Goal: Navigation & Orientation: Find specific page/section

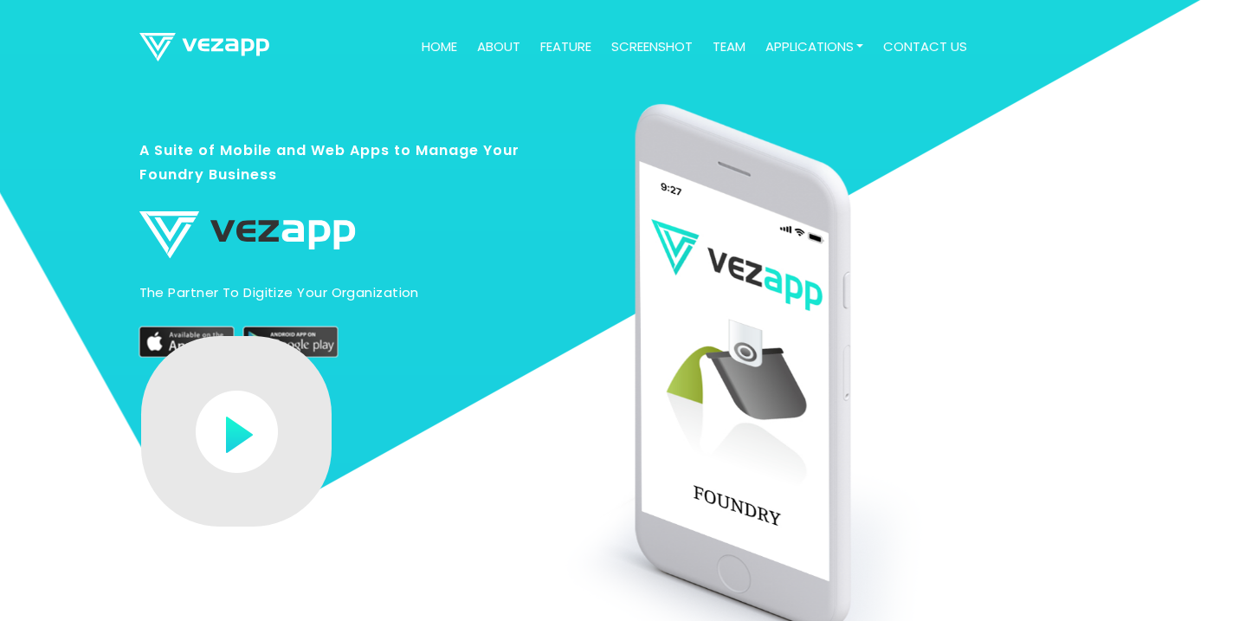
click at [483, 48] on link "about" at bounding box center [498, 47] width 57 height 34
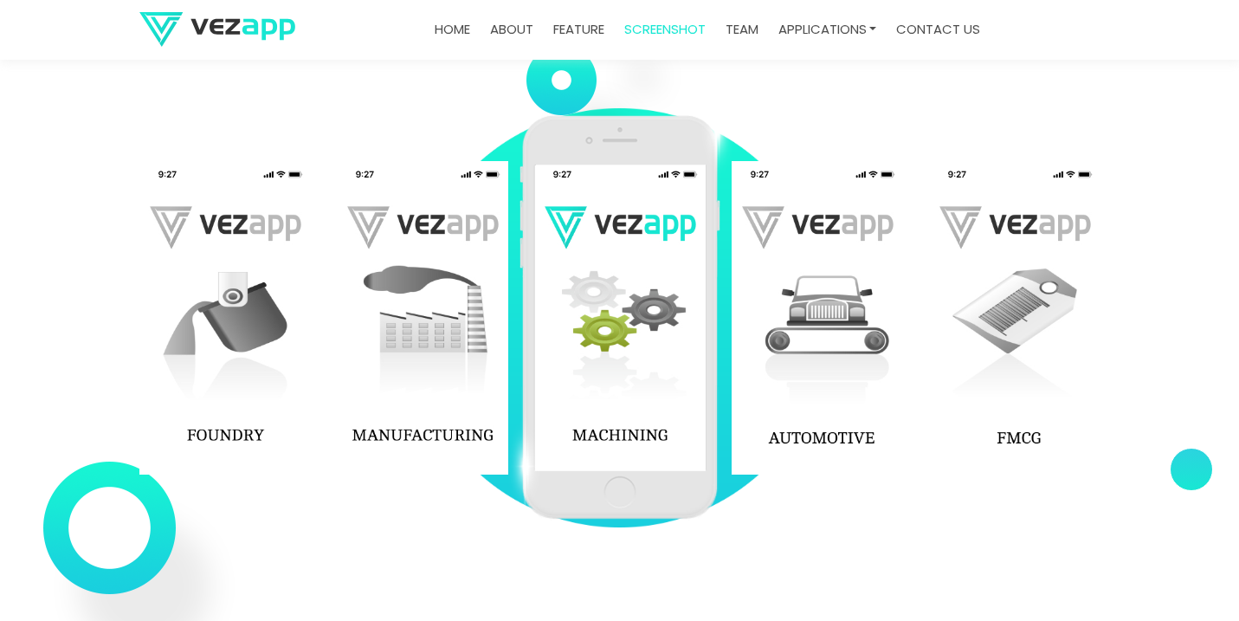
scroll to position [2272, 0]
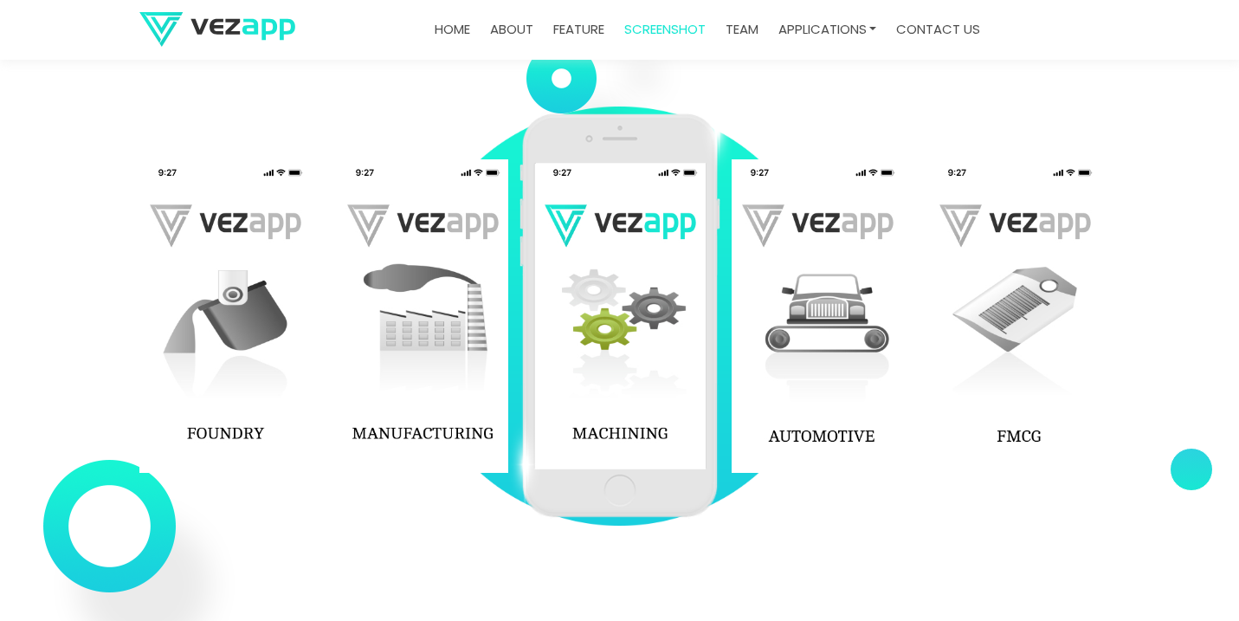
click at [404, 437] on img at bounding box center [422, 315] width 171 height 313
click at [222, 437] on img at bounding box center [224, 315] width 171 height 313
click at [215, 437] on img at bounding box center [224, 315] width 171 height 313
click at [230, 293] on img at bounding box center [224, 315] width 171 height 313
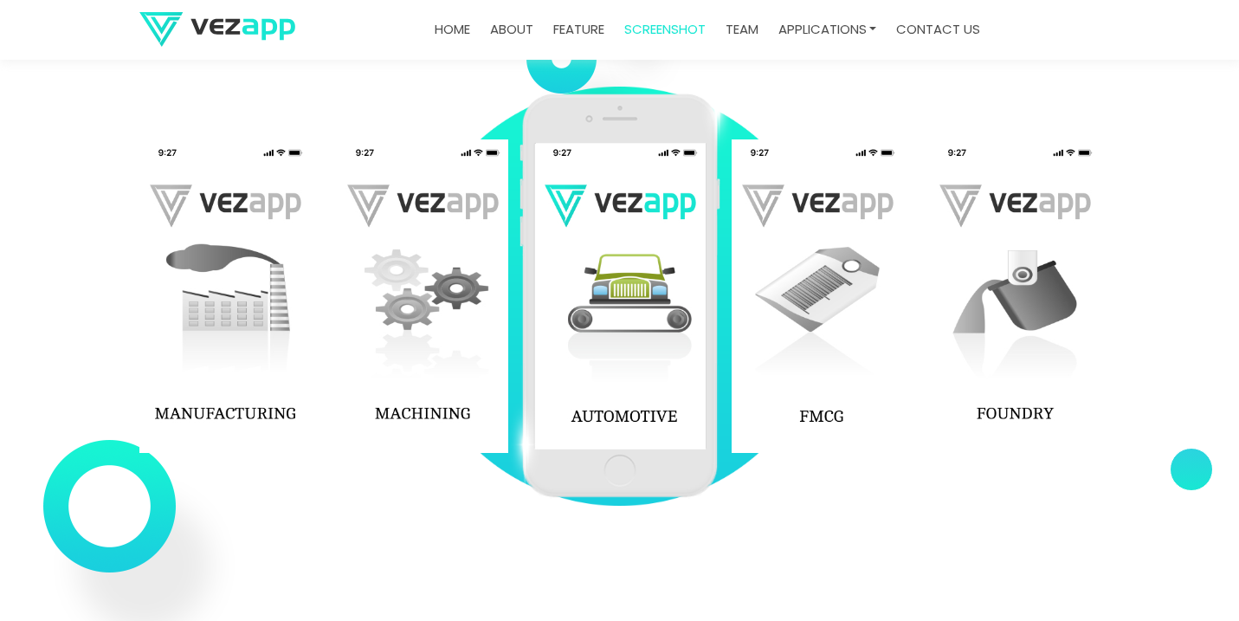
scroll to position [2294, 0]
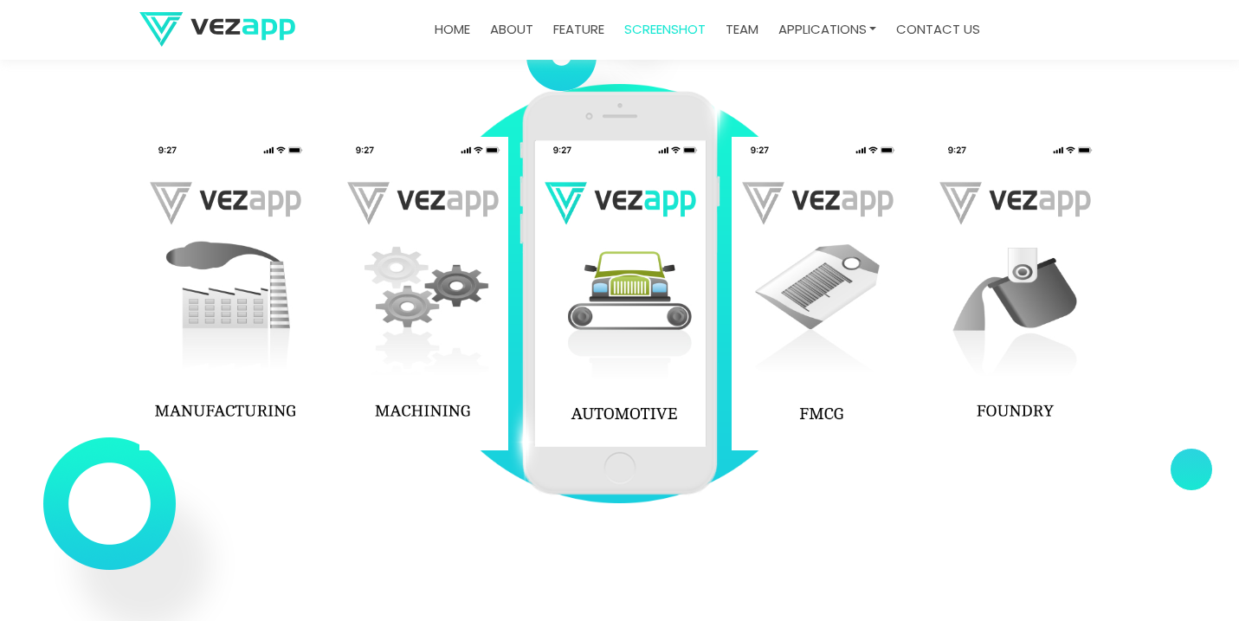
click at [210, 405] on img at bounding box center [224, 293] width 171 height 313
click at [217, 273] on img at bounding box center [224, 293] width 171 height 313
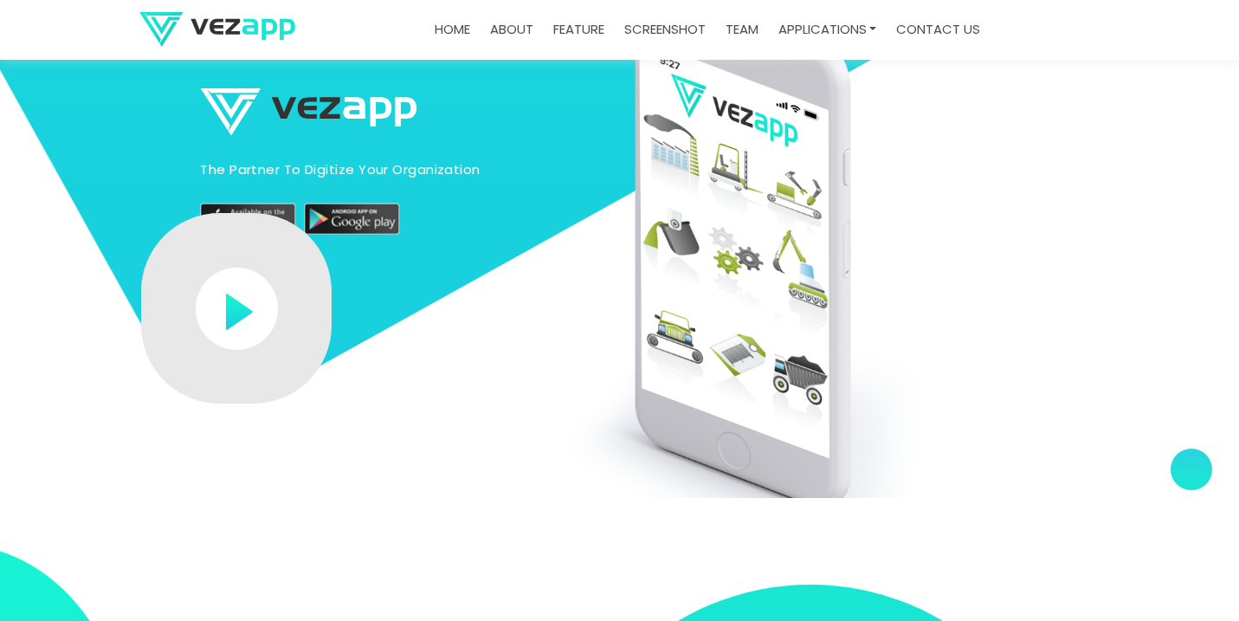
scroll to position [0, 0]
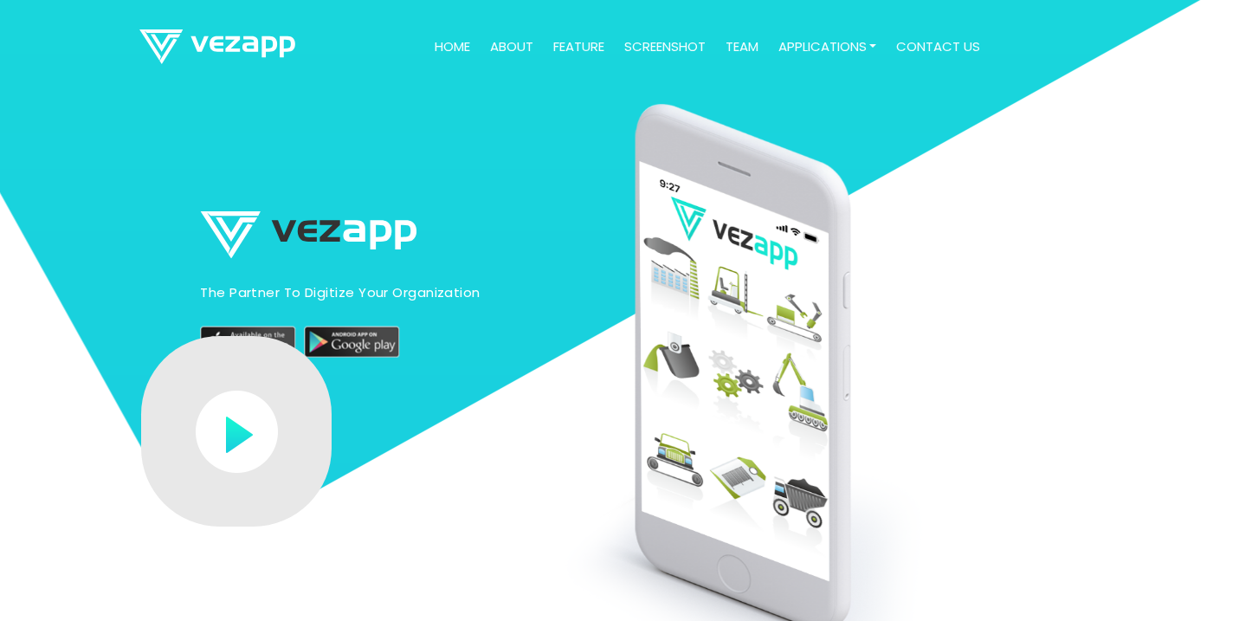
click at [501, 49] on link "about" at bounding box center [511, 47] width 57 height 34
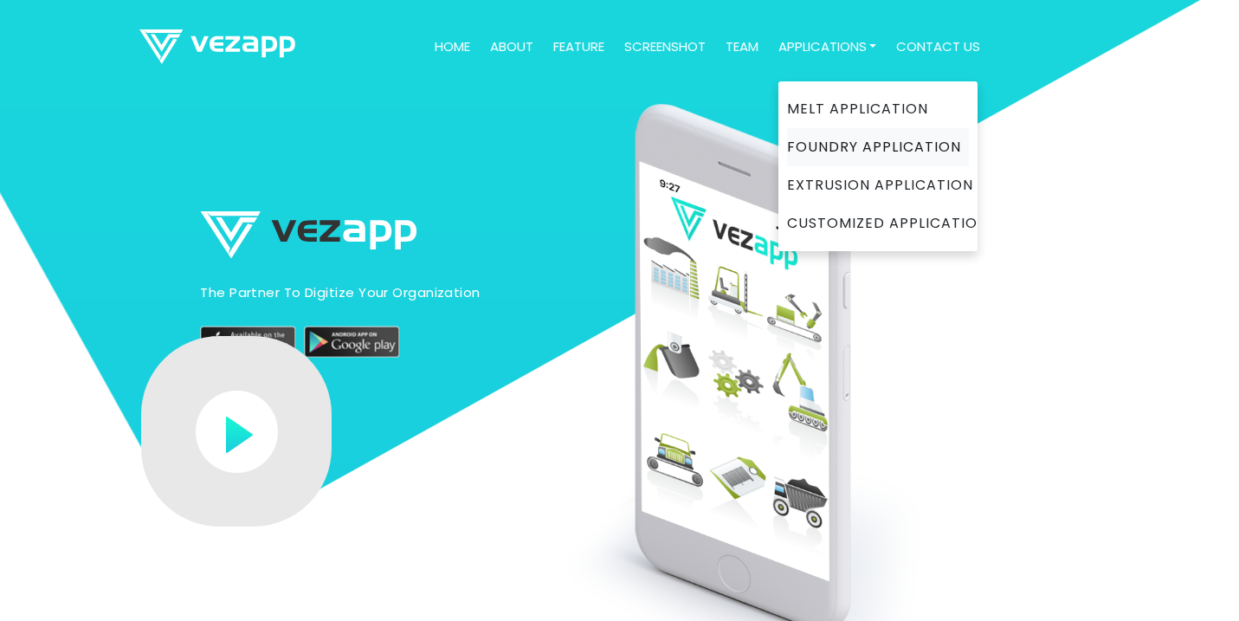
click at [843, 146] on link "Foundry Application" at bounding box center [878, 147] width 182 height 38
